Goal: Find specific page/section: Find specific page/section

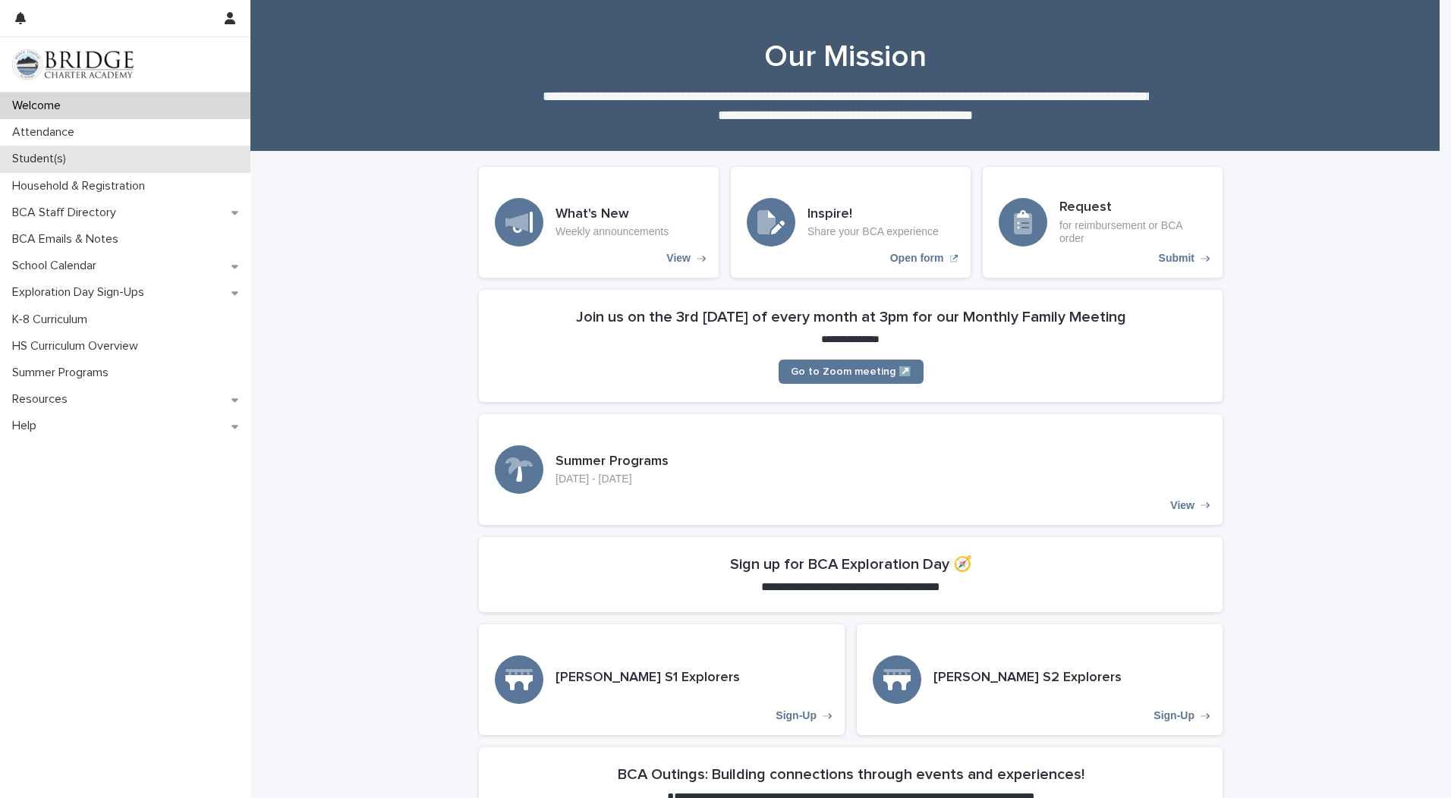
click at [46, 161] on p "Student(s)" at bounding box center [42, 159] width 72 height 14
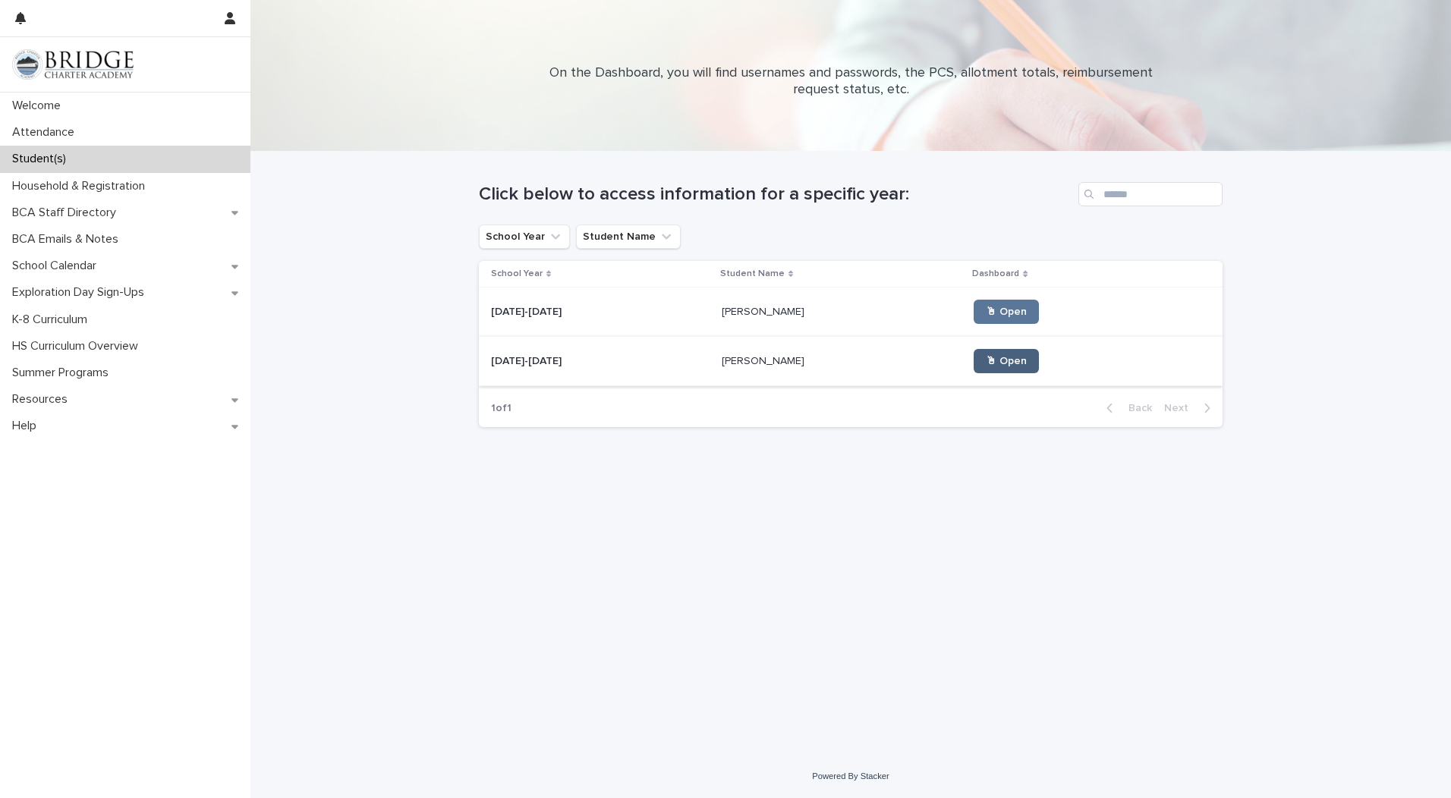
click at [986, 358] on span "🖱 Open" at bounding box center [1006, 361] width 41 height 11
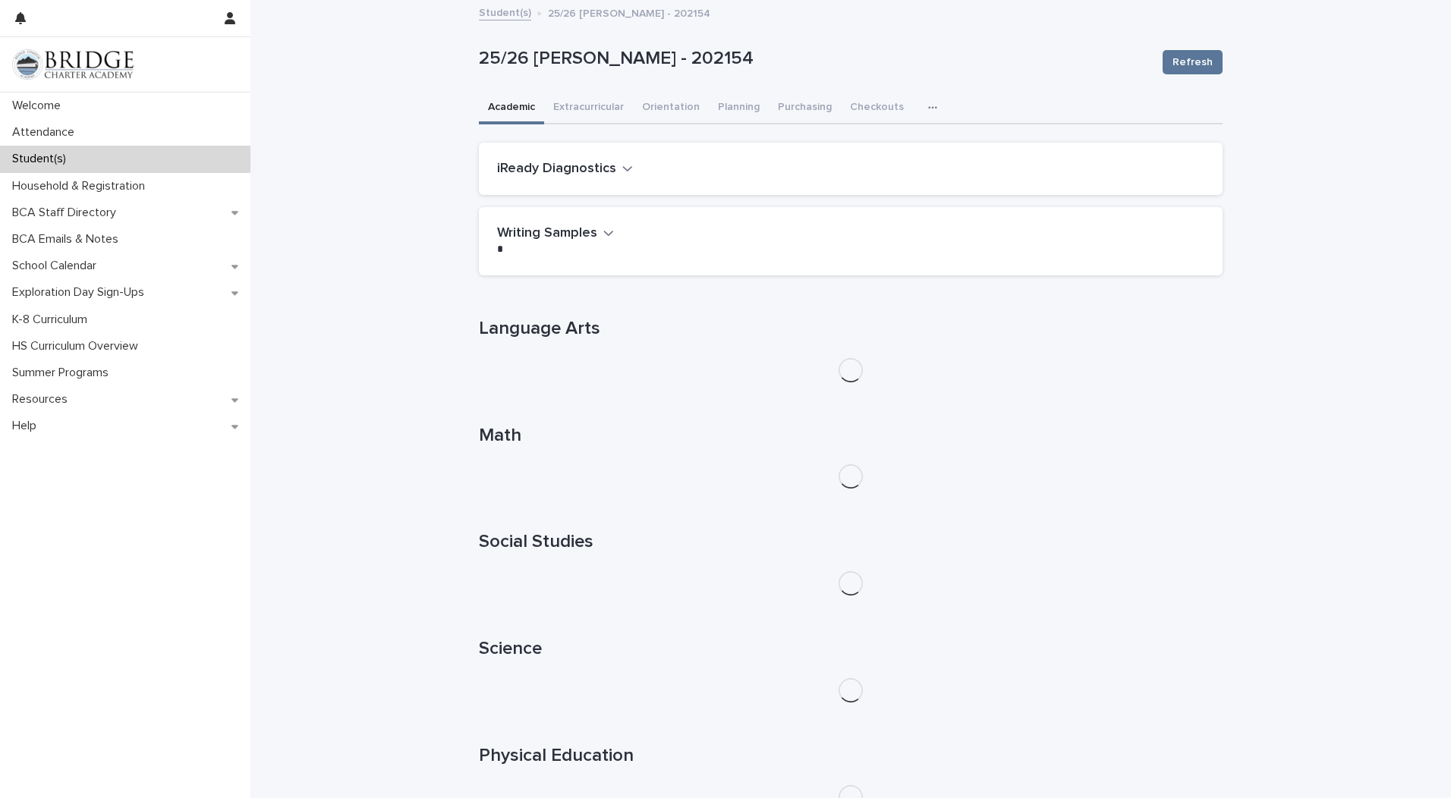
click at [919, 113] on button "button" at bounding box center [935, 108] width 33 height 30
click at [844, 165] on span "General" at bounding box center [860, 170] width 39 height 11
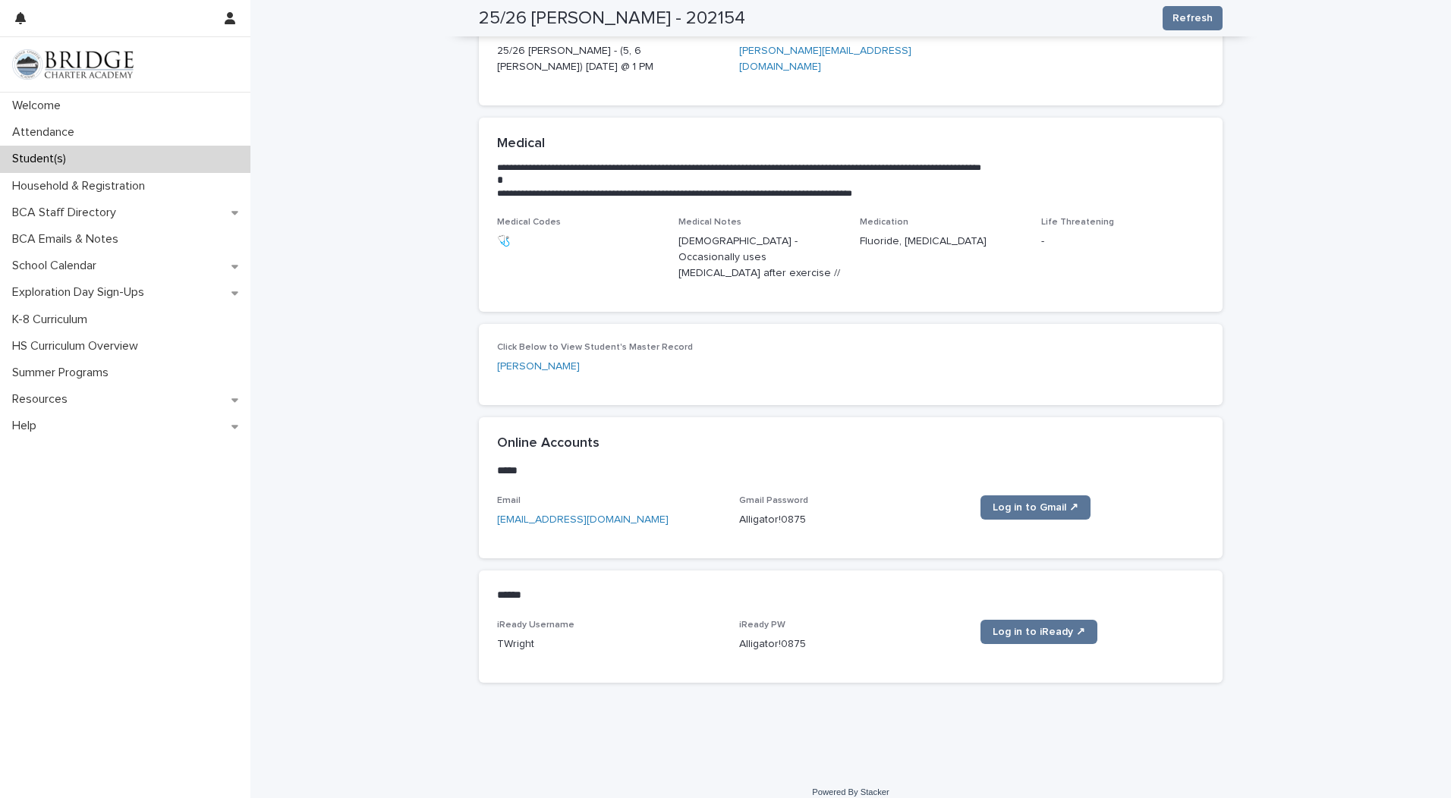
scroll to position [65, 0]
